Goal: Task Accomplishment & Management: Use online tool/utility

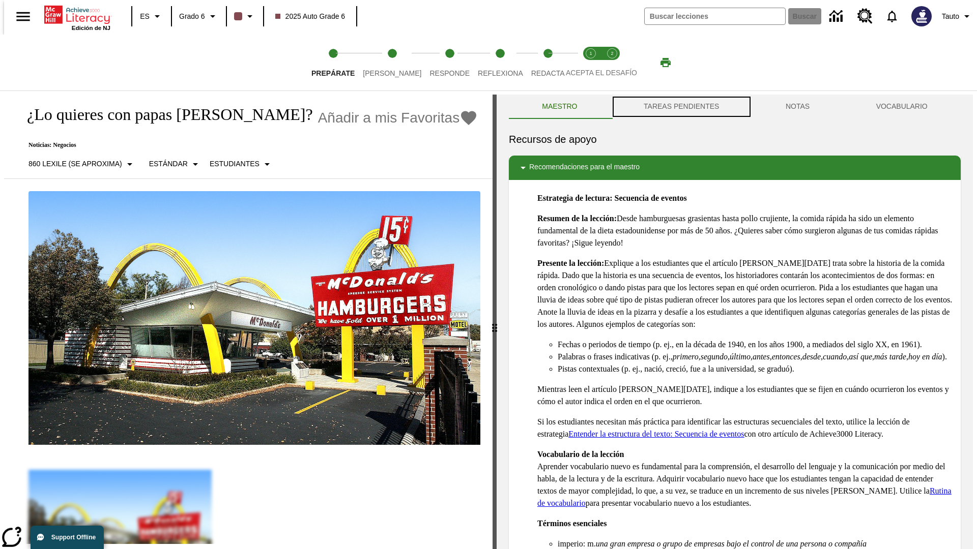
click at [680, 107] on button "TAREAS PENDIENTES" at bounding box center [681, 107] width 142 height 24
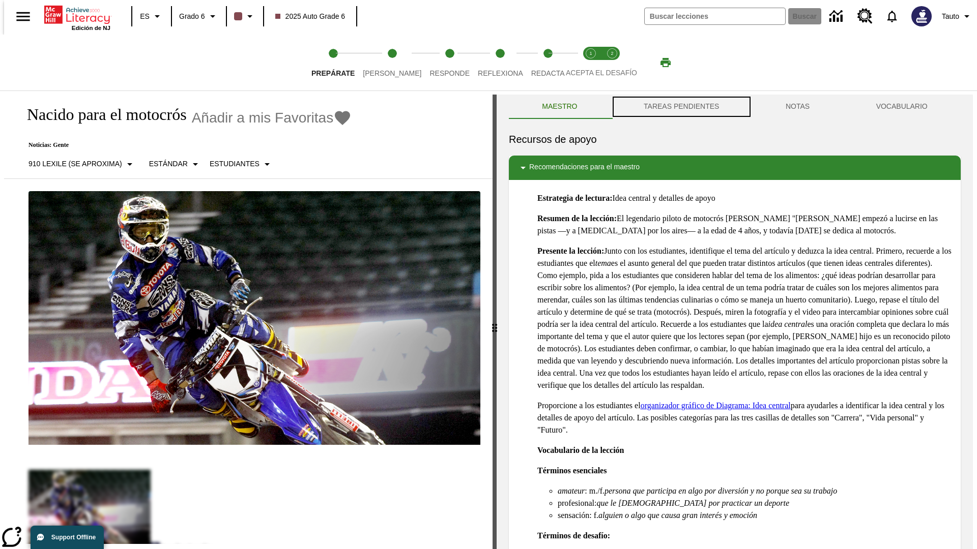
click at [680, 107] on button "TAREAS PENDIENTES" at bounding box center [681, 107] width 142 height 24
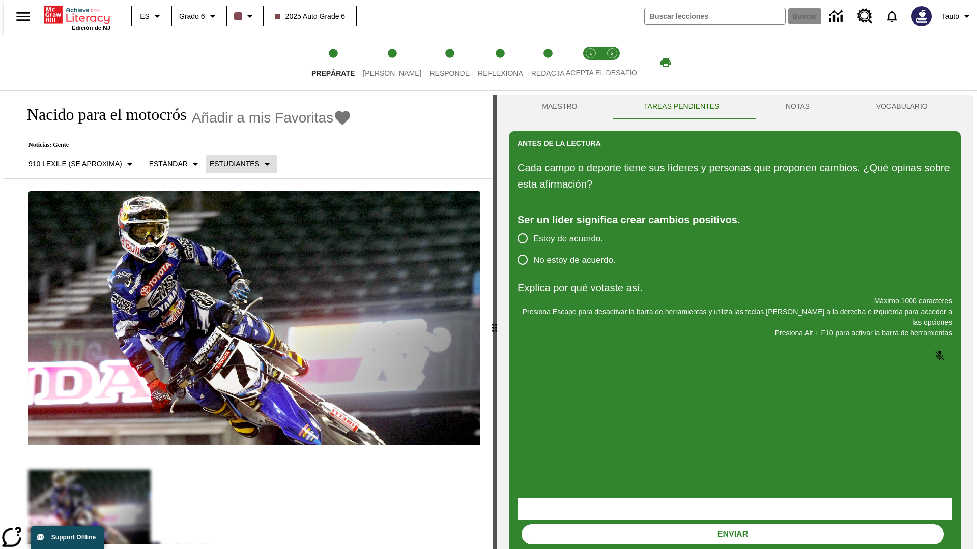
click at [233, 164] on p "Estudiantes" at bounding box center [235, 164] width 50 height 11
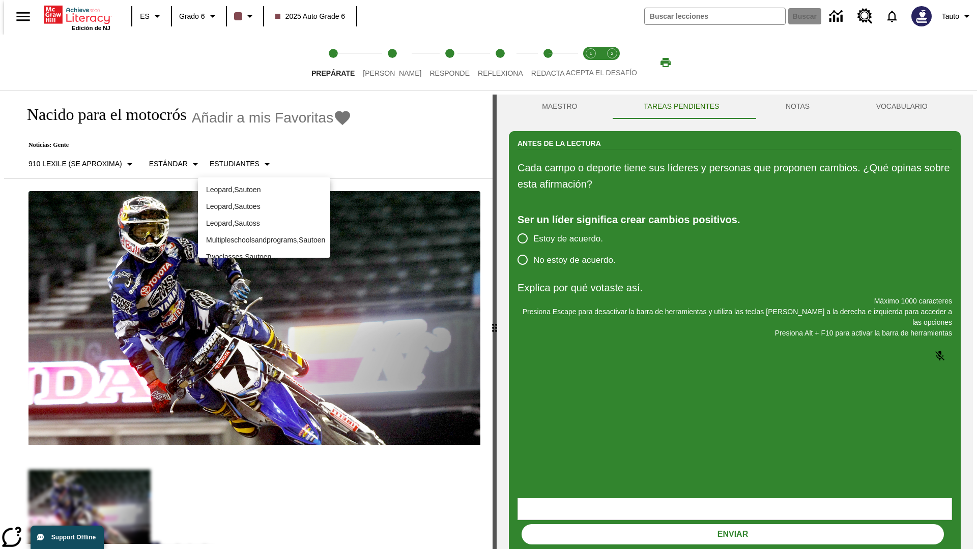
click at [264, 207] on p "Leopard , Sautoes" at bounding box center [264, 206] width 116 height 11
